Goal: Communication & Community: Answer question/provide support

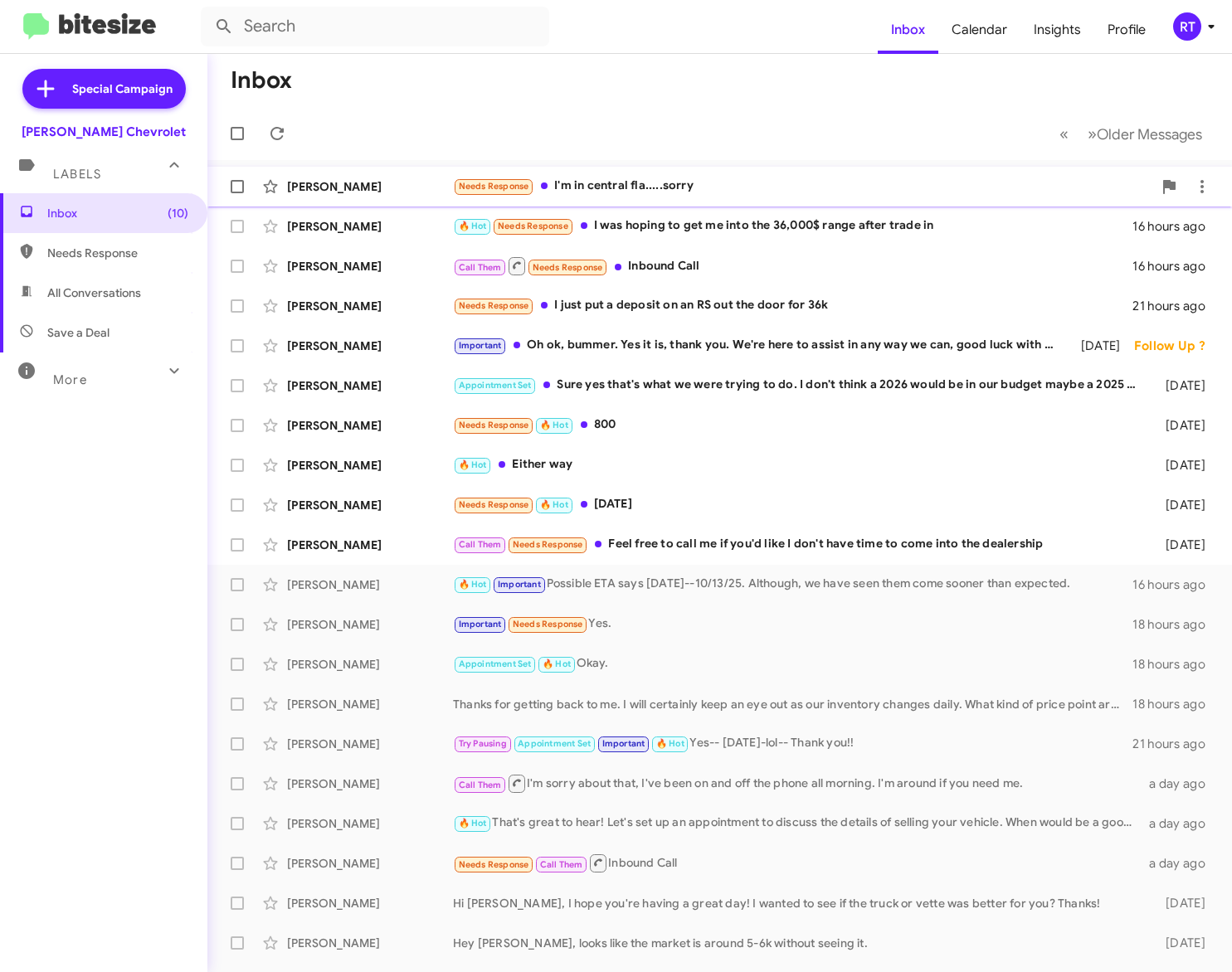
click at [622, 181] on div "Needs Response I'm in central fla.....sorry" at bounding box center [803, 186] width 699 height 19
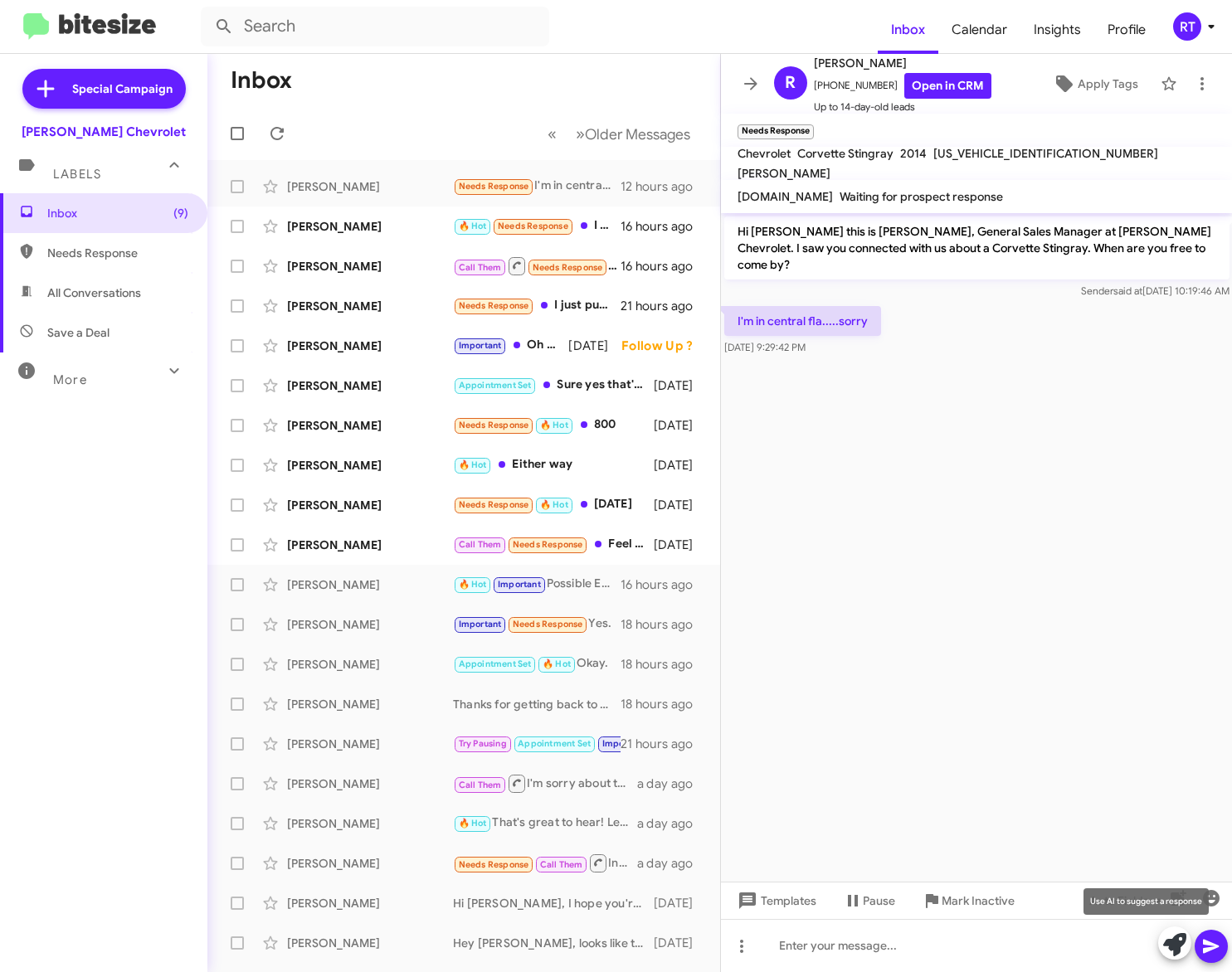
click at [1179, 944] on icon at bounding box center [1175, 945] width 23 height 23
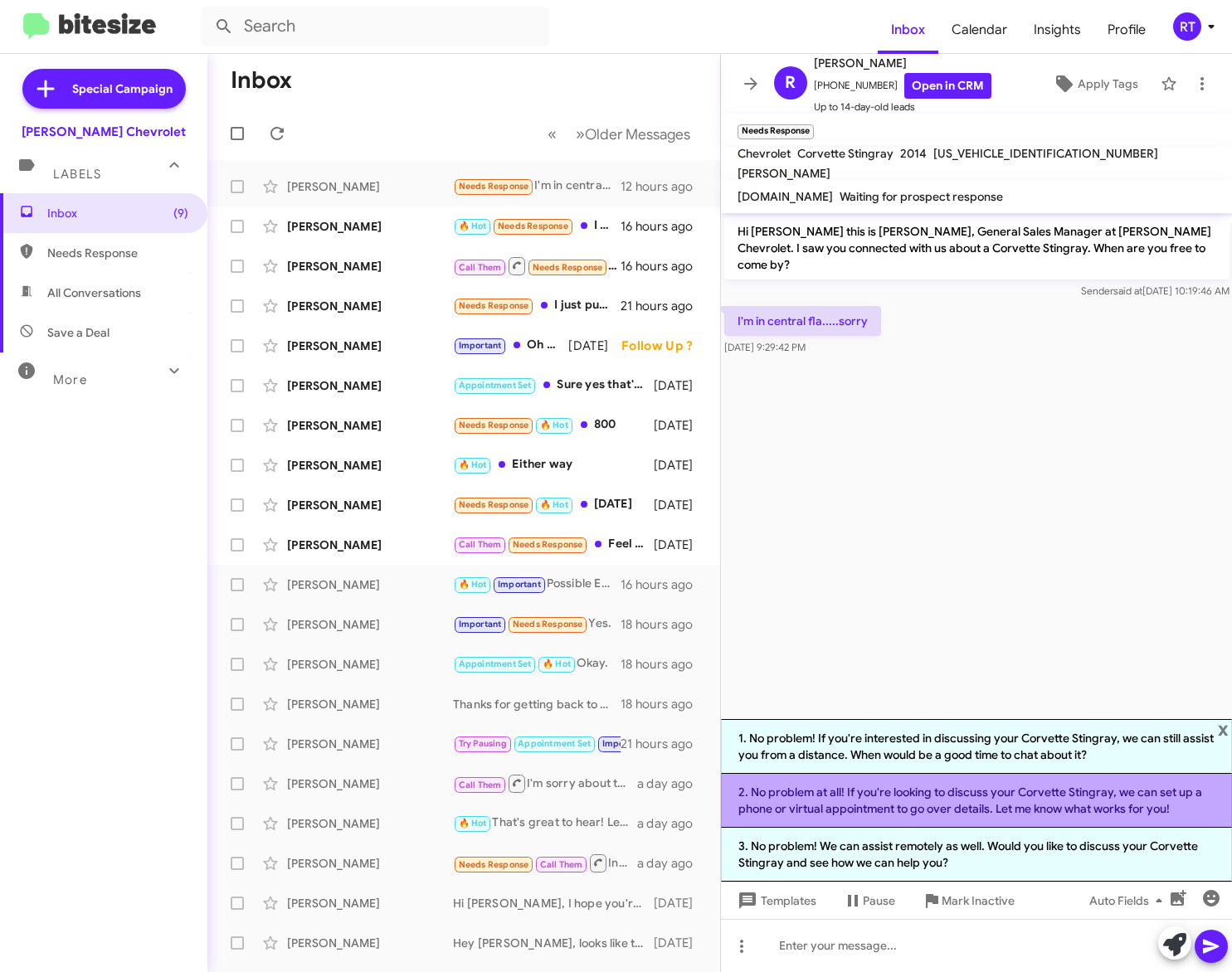
click at [1049, 796] on li "2. No problem at all! If you're looking to discuss your Corvette Stingray, we c…" at bounding box center [976, 801] width 511 height 54
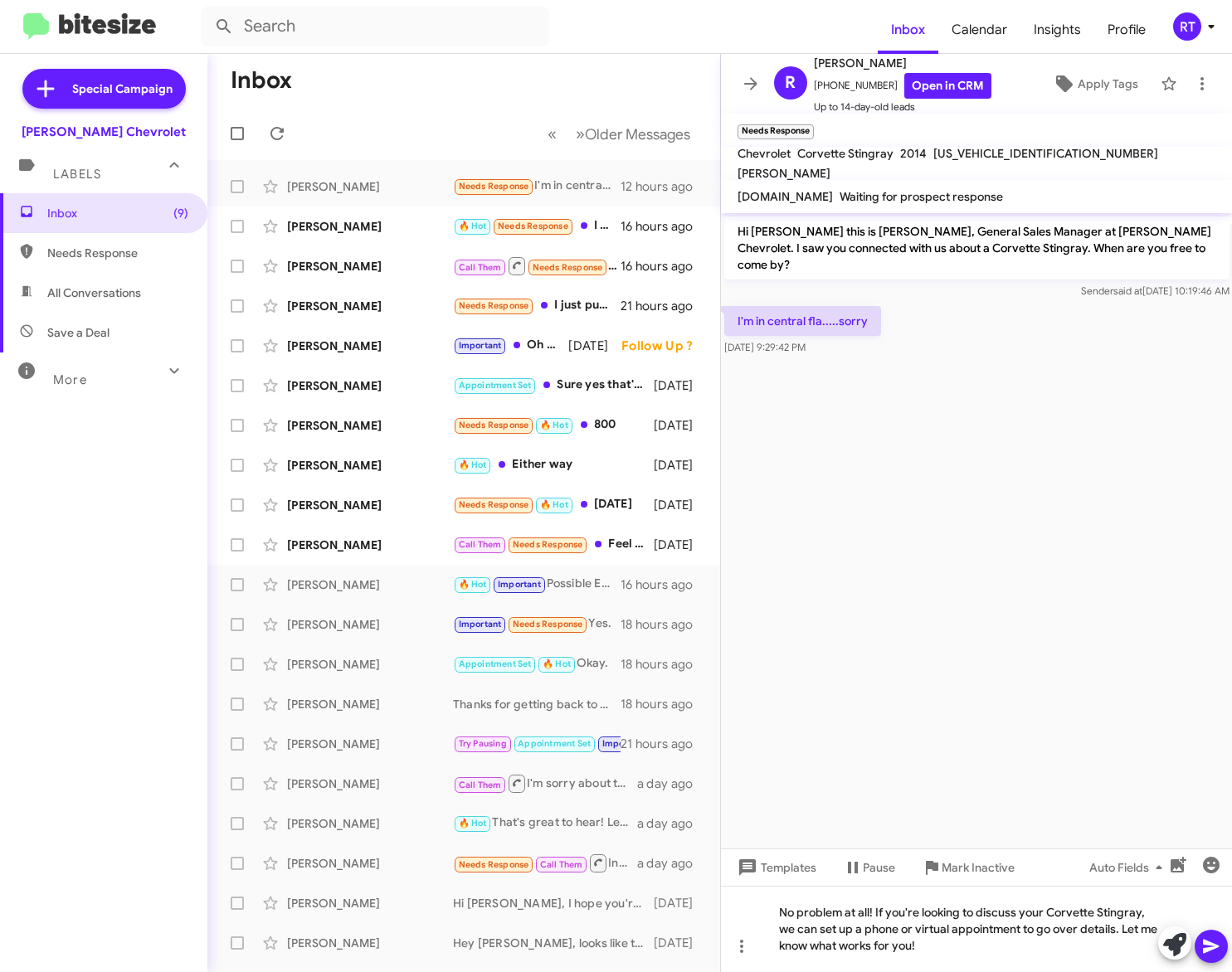
click at [1206, 942] on icon at bounding box center [1211, 947] width 16 height 14
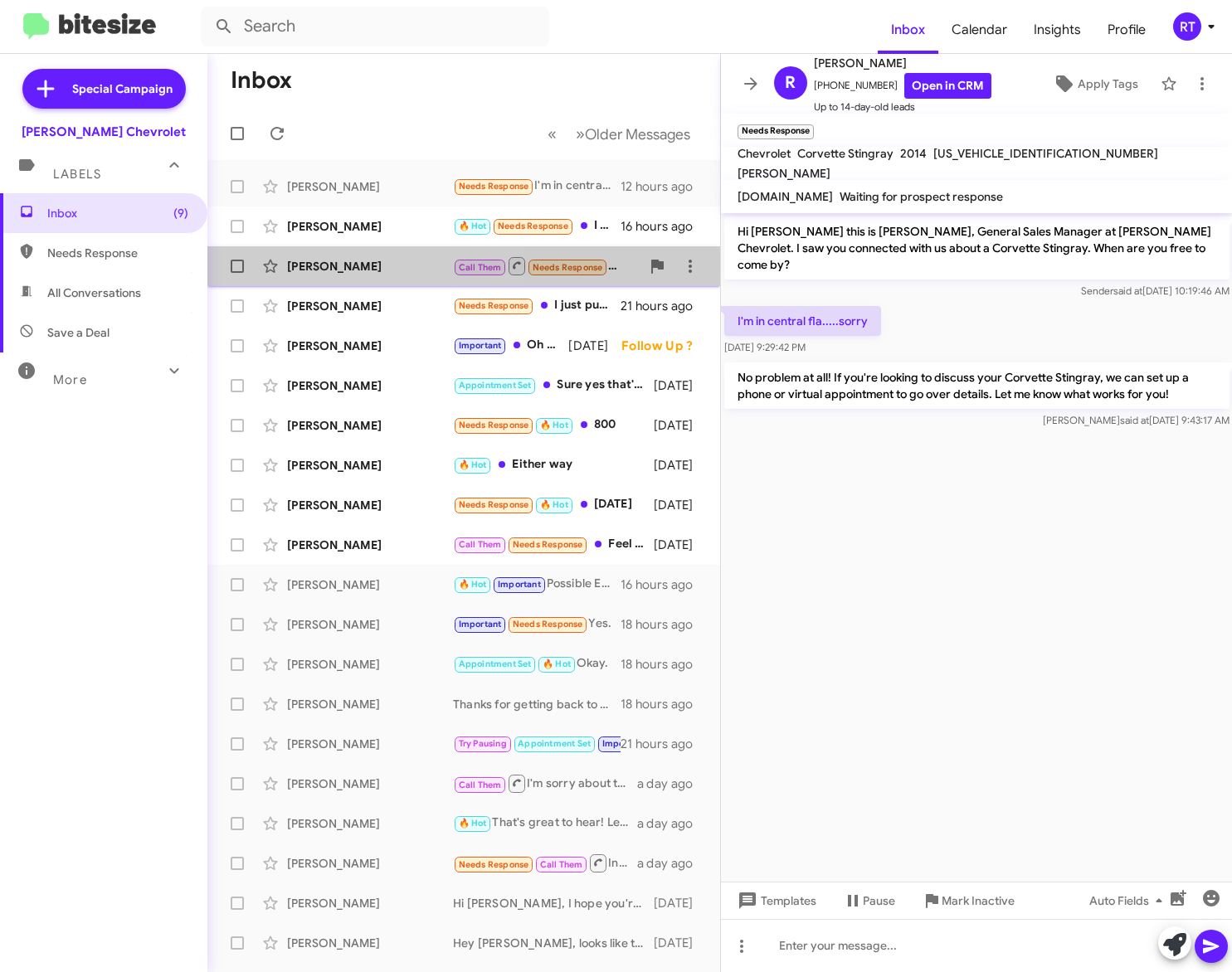
click at [306, 273] on div "[PERSON_NAME]" at bounding box center [370, 266] width 166 height 17
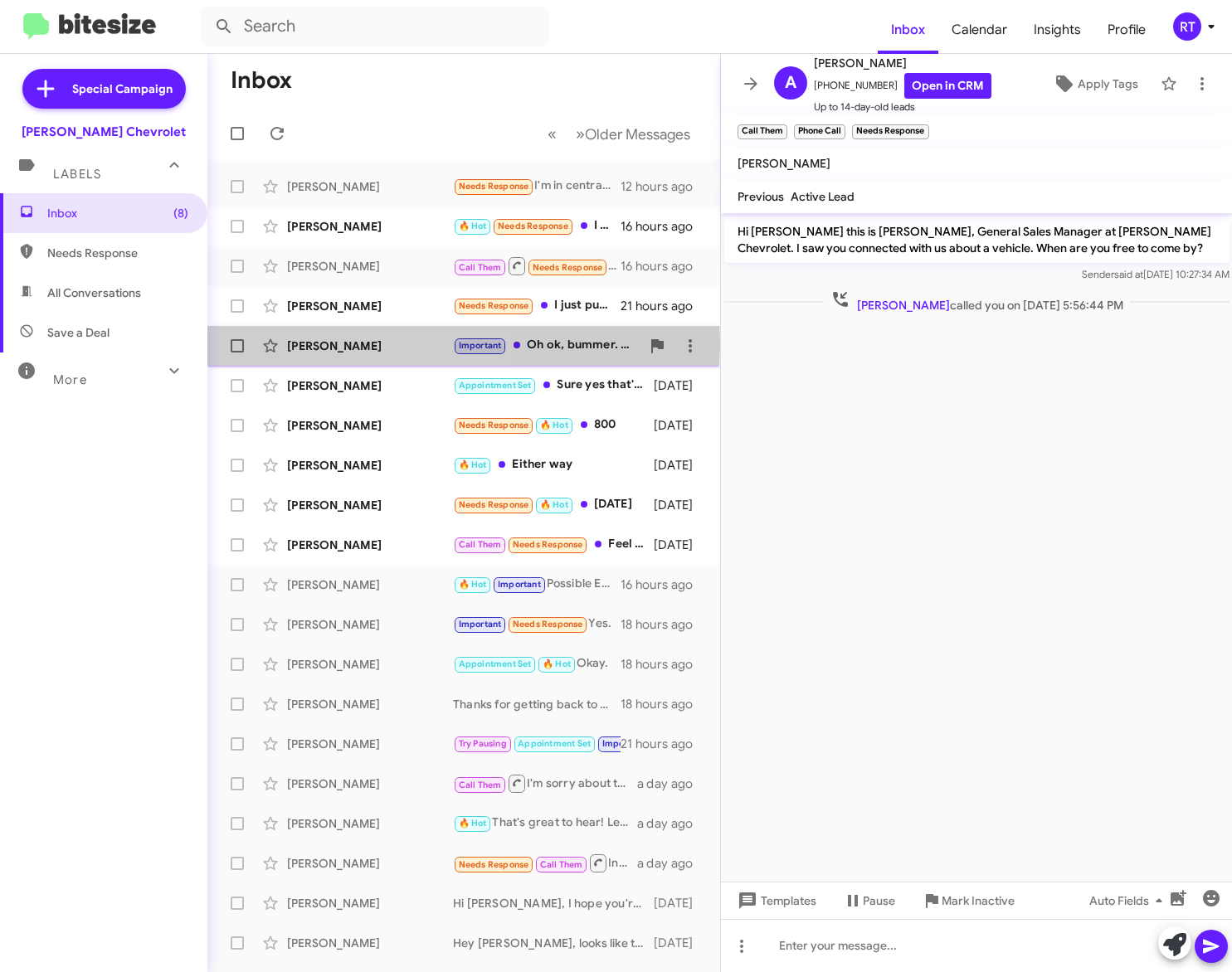
click at [300, 343] on div "[PERSON_NAME]" at bounding box center [370, 346] width 166 height 17
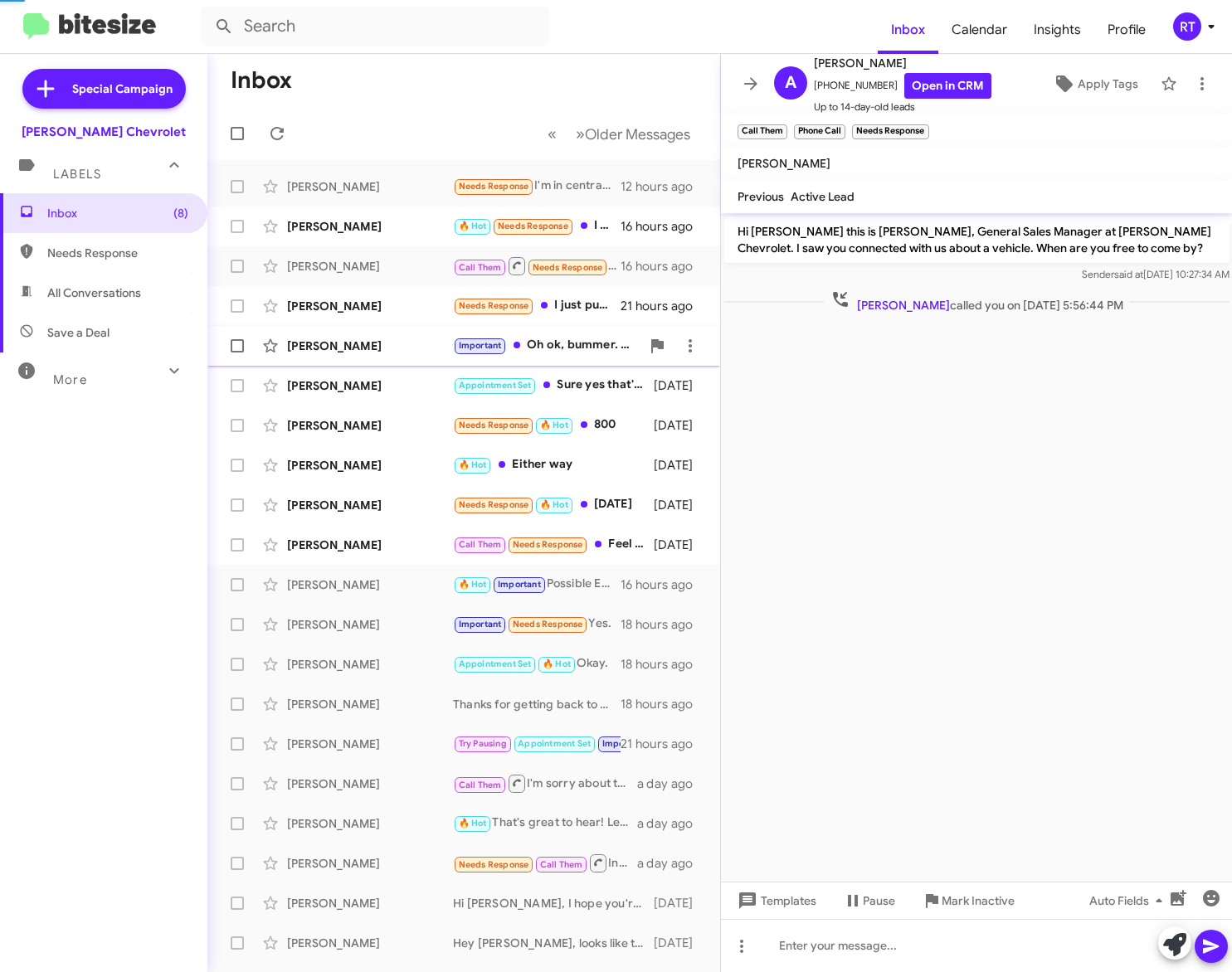
scroll to position [19, 0]
